Goal: Check status

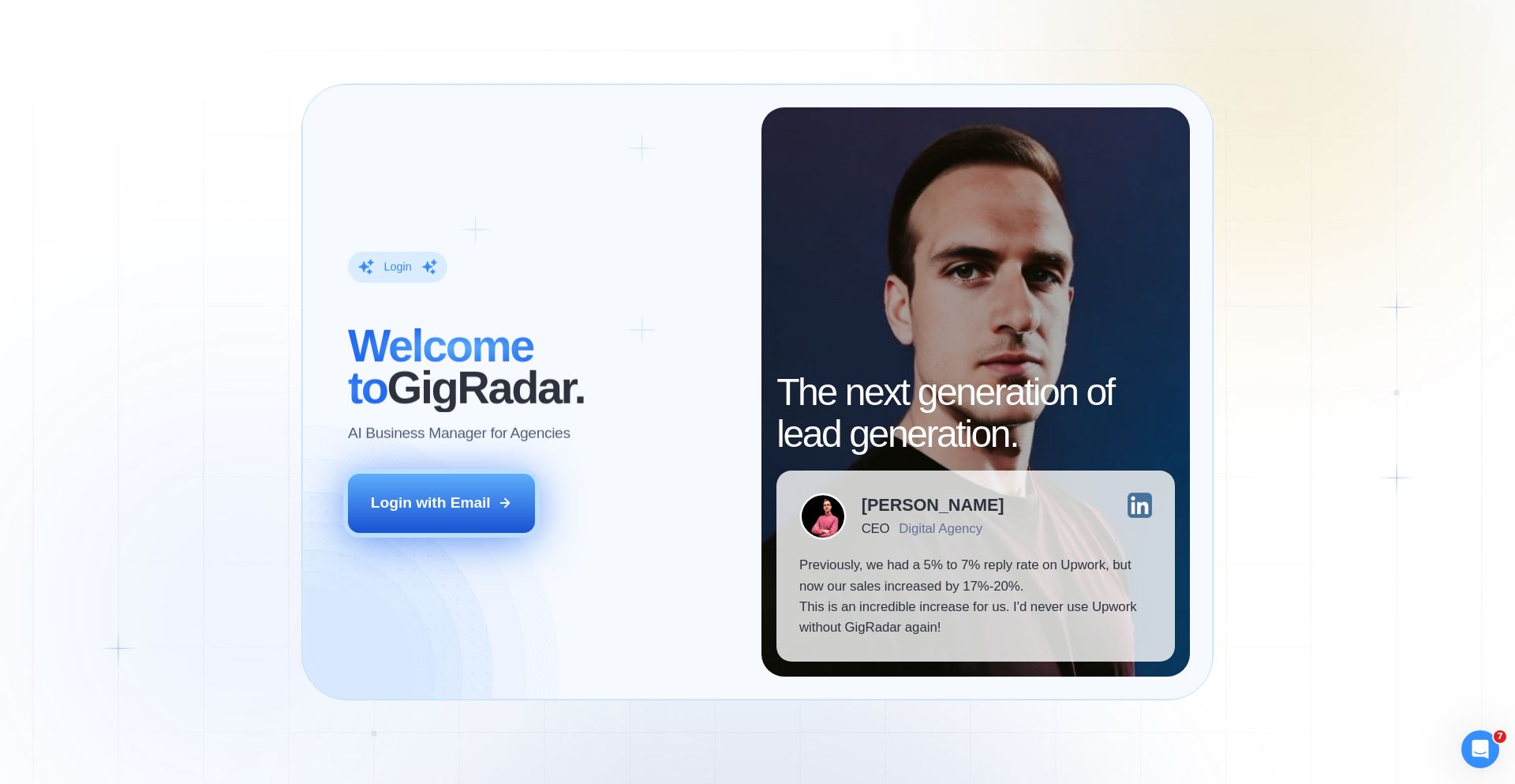
click at [496, 513] on button "Login with Email" at bounding box center [442, 502] width 188 height 59
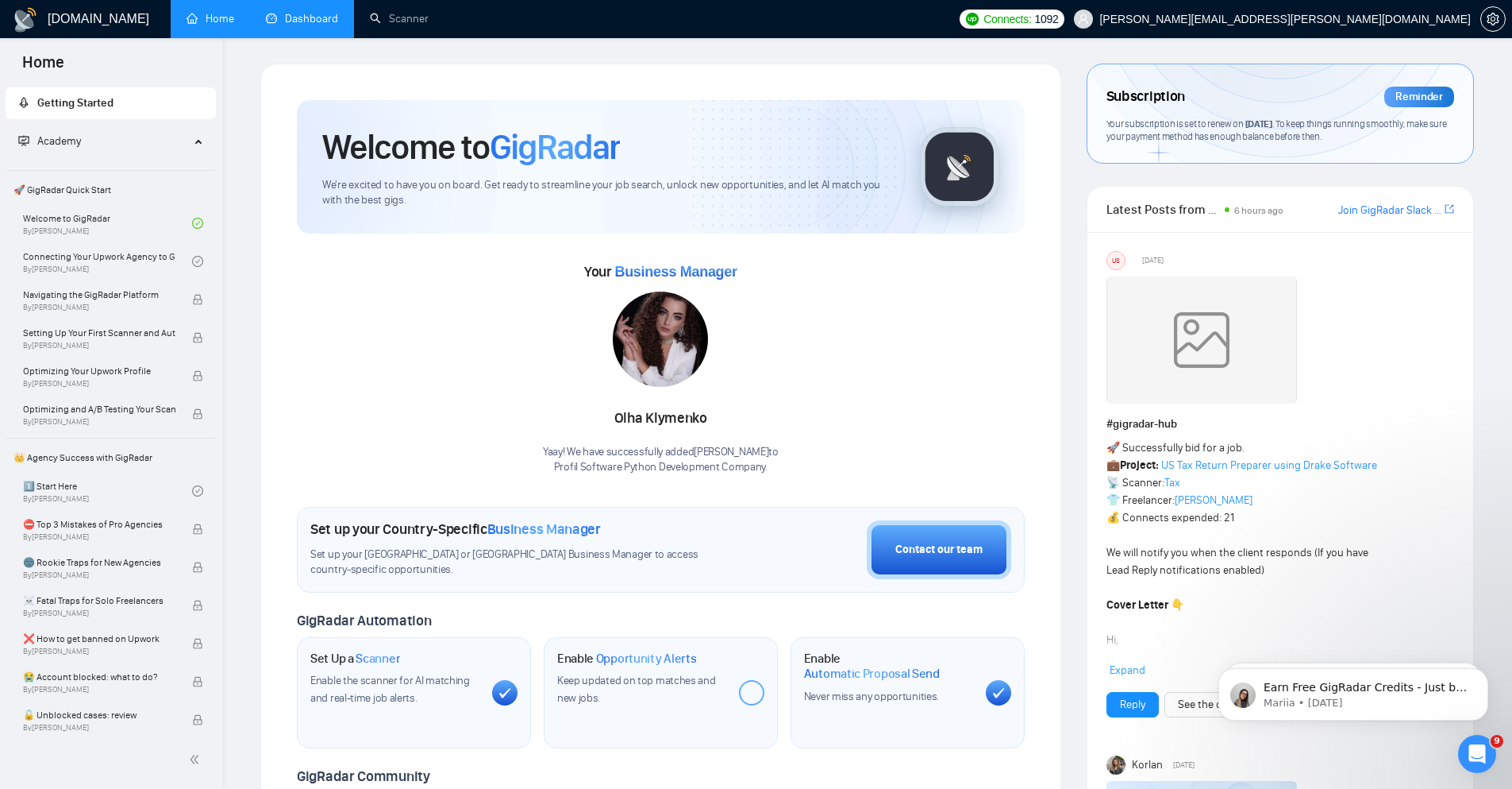
click at [323, 22] on link "Dashboard" at bounding box center [302, 18] width 72 height 14
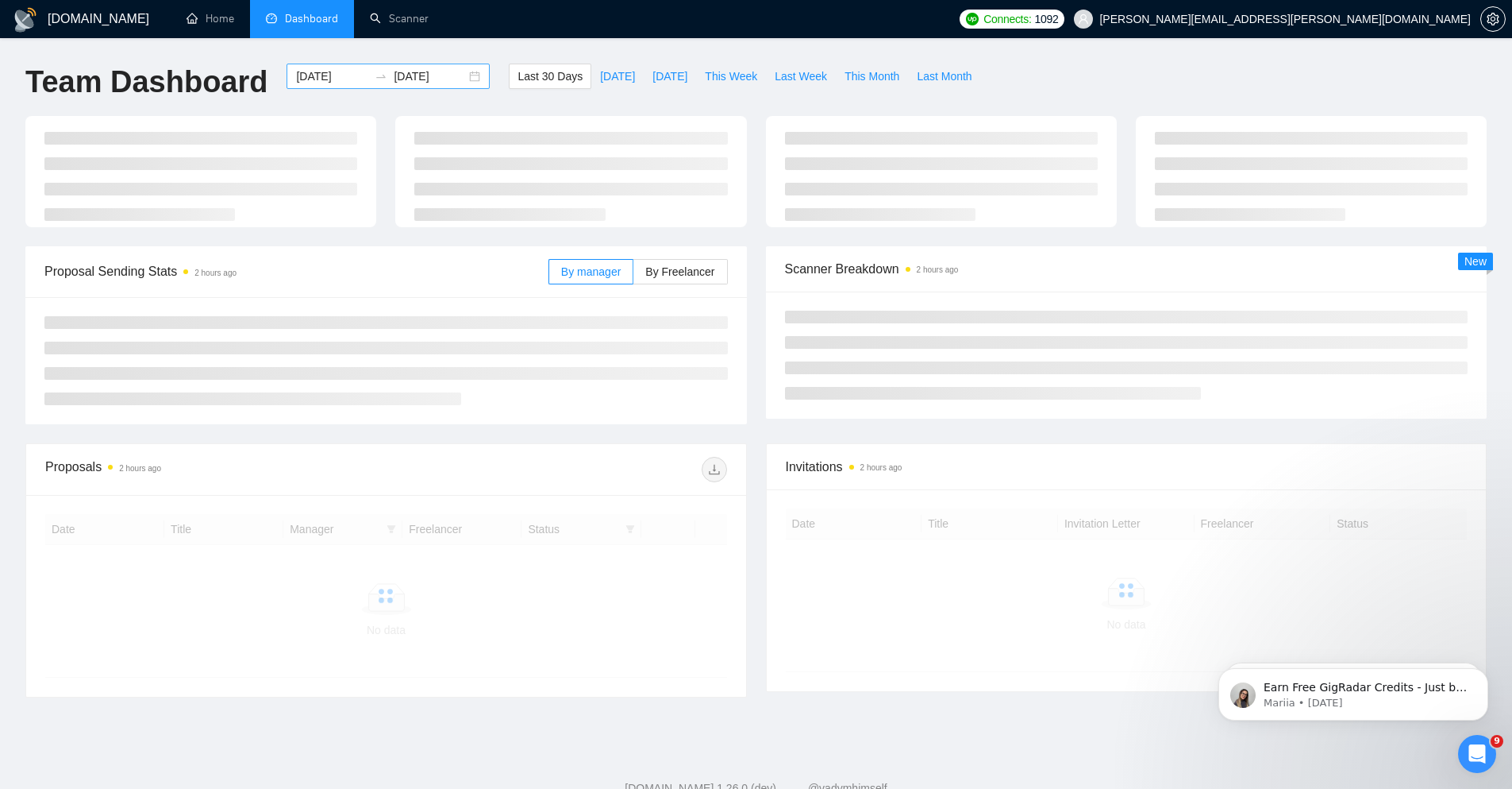
click at [476, 74] on div "2025-08-10 2025-09-09" at bounding box center [388, 77] width 203 height 26
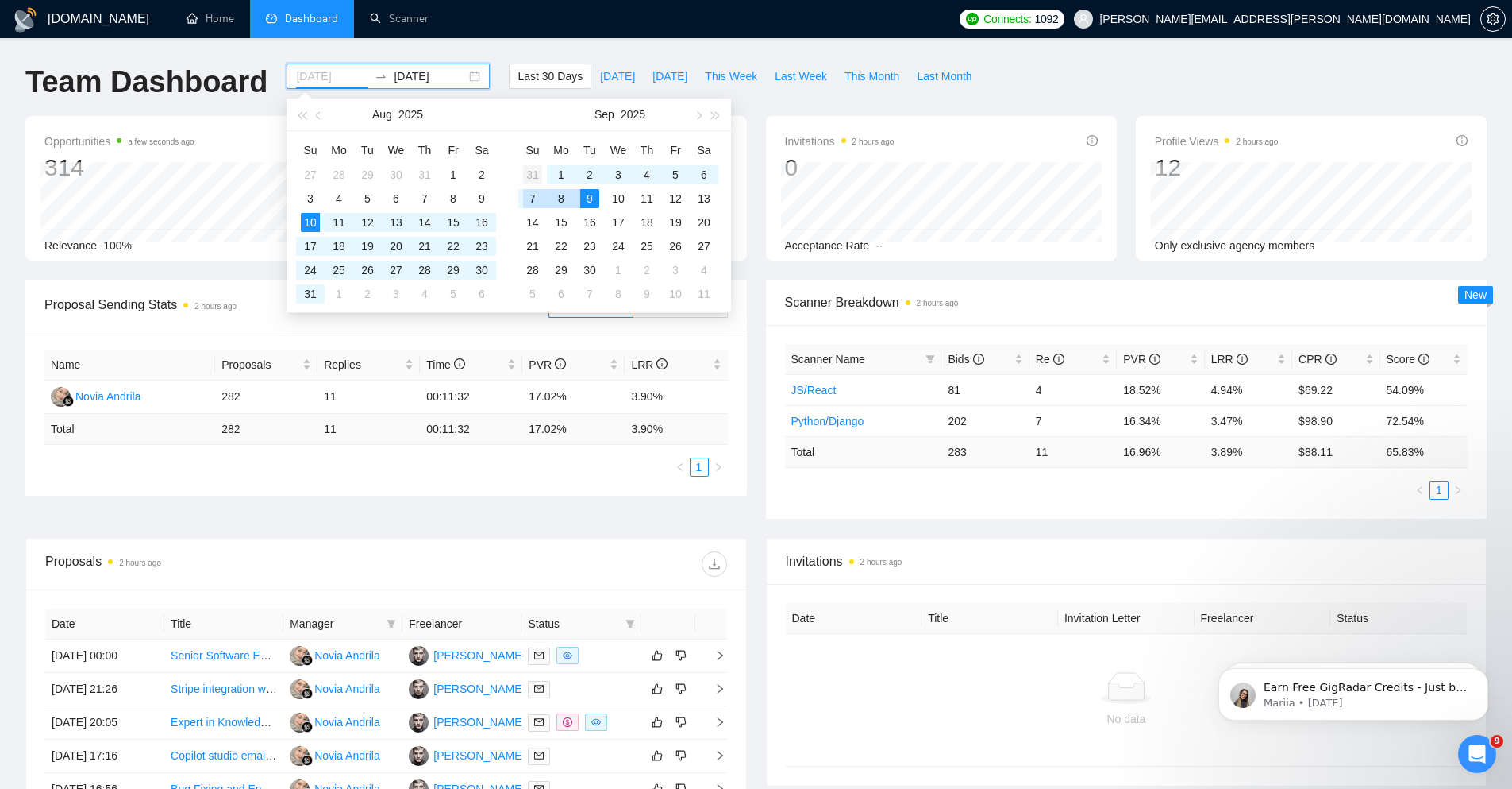
type input "2025-08-31"
click at [538, 173] on div "31" at bounding box center [532, 174] width 19 height 19
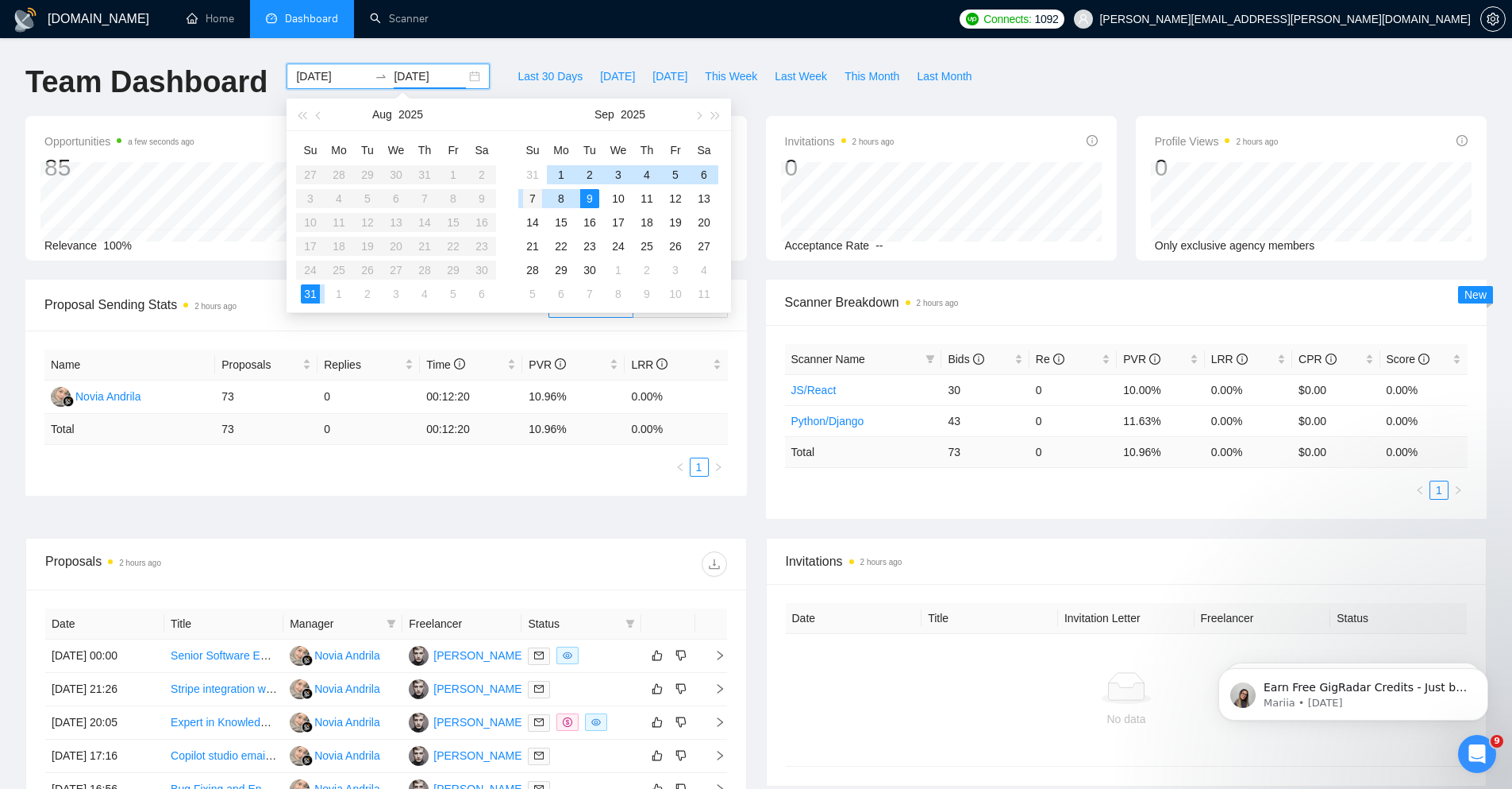
type input "2025-09-07"
click at [532, 202] on div "7" at bounding box center [532, 198] width 19 height 19
